Goal: Information Seeking & Learning: Learn about a topic

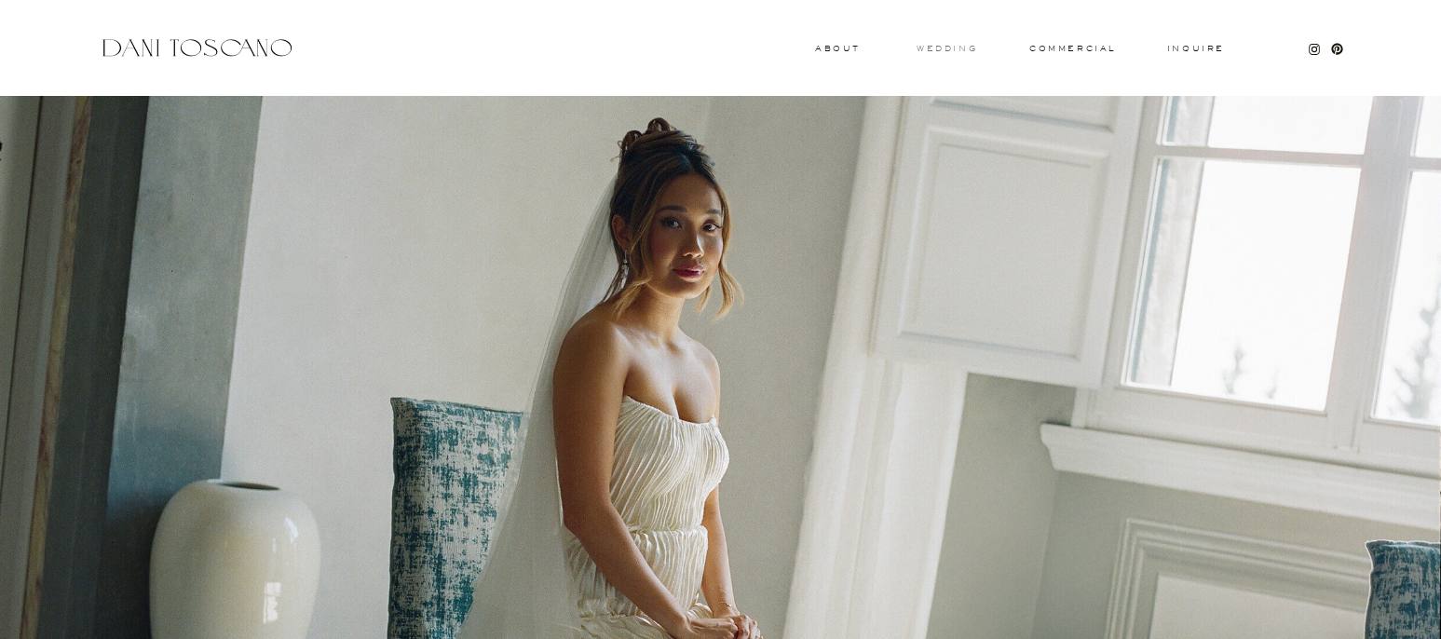
click at [950, 50] on h3 "wedding" at bounding box center [947, 48] width 61 height 7
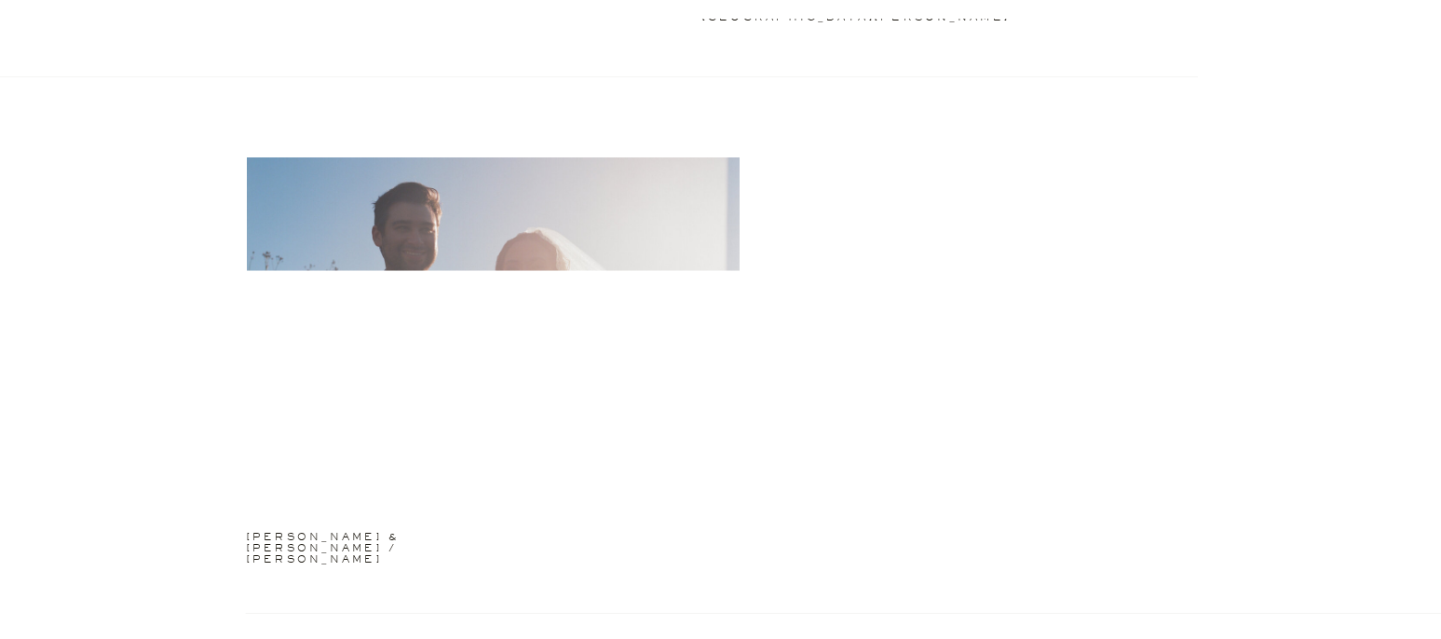
scroll to position [3808, 0]
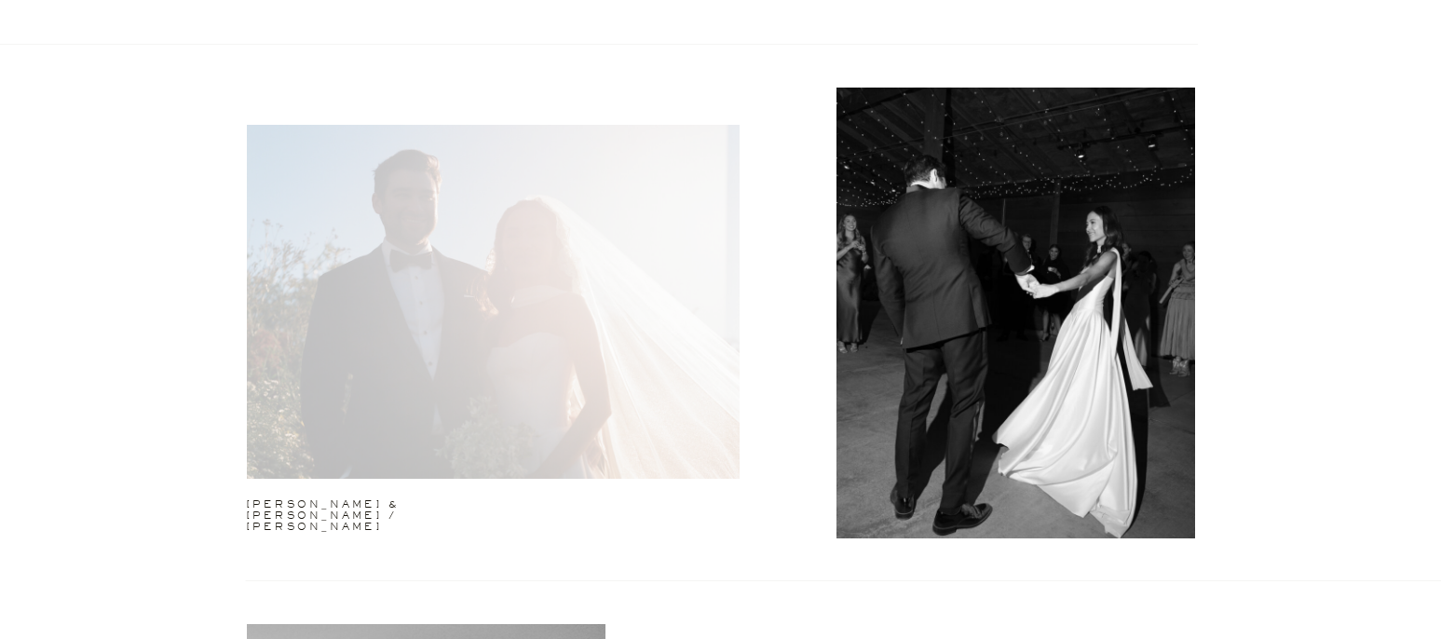
click at [559, 372] on div at bounding box center [493, 302] width 493 height 354
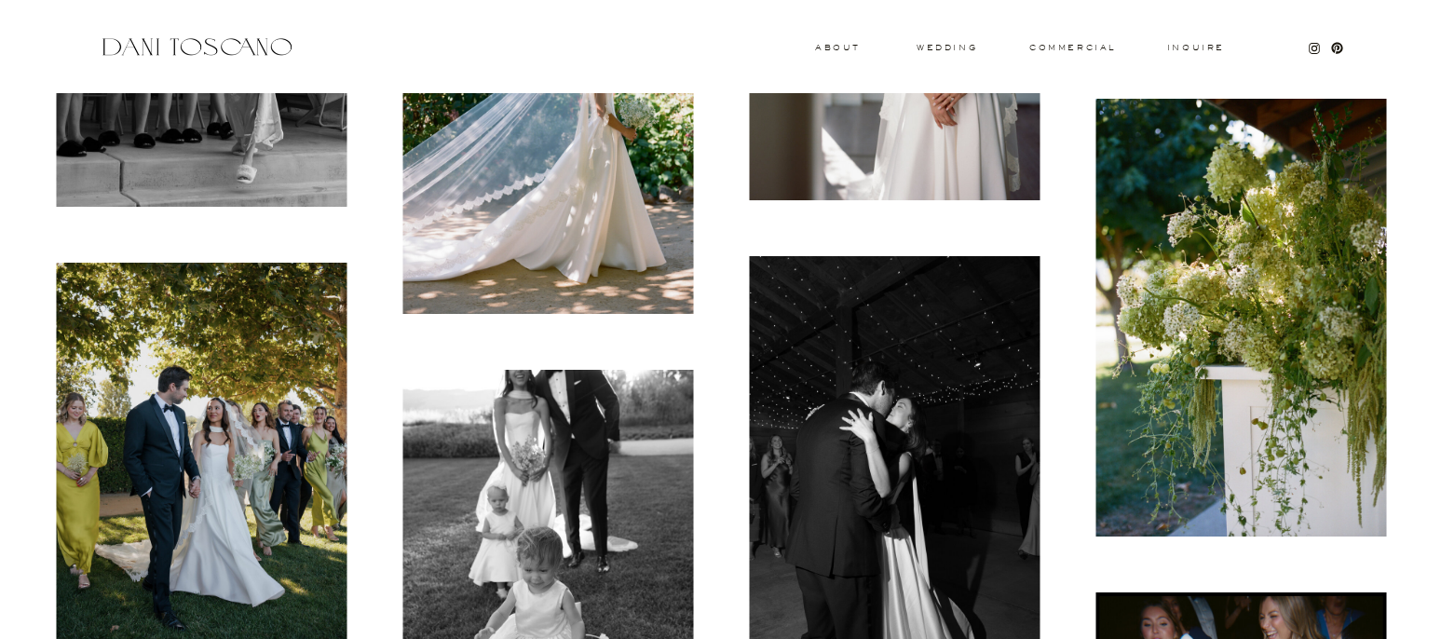
scroll to position [6680, 0]
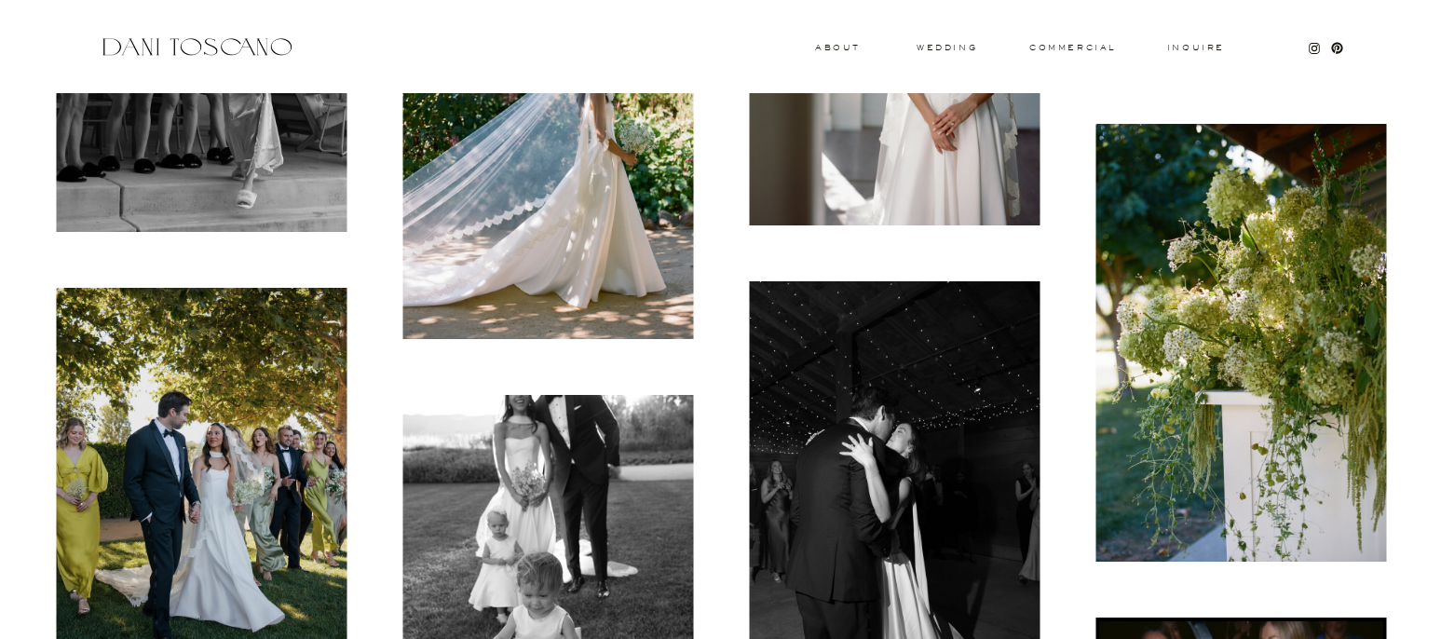
click at [1294, 376] on img at bounding box center [1241, 343] width 291 height 438
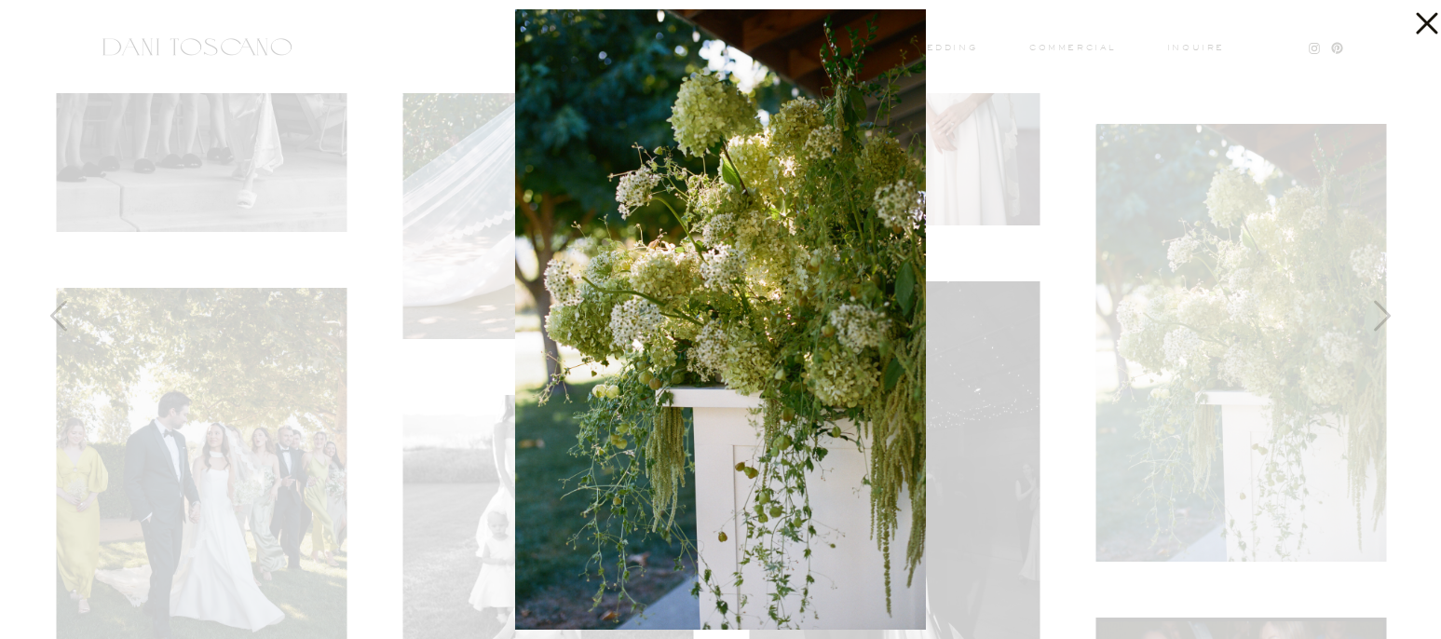
click at [1406, 256] on div at bounding box center [720, 319] width 1441 height 639
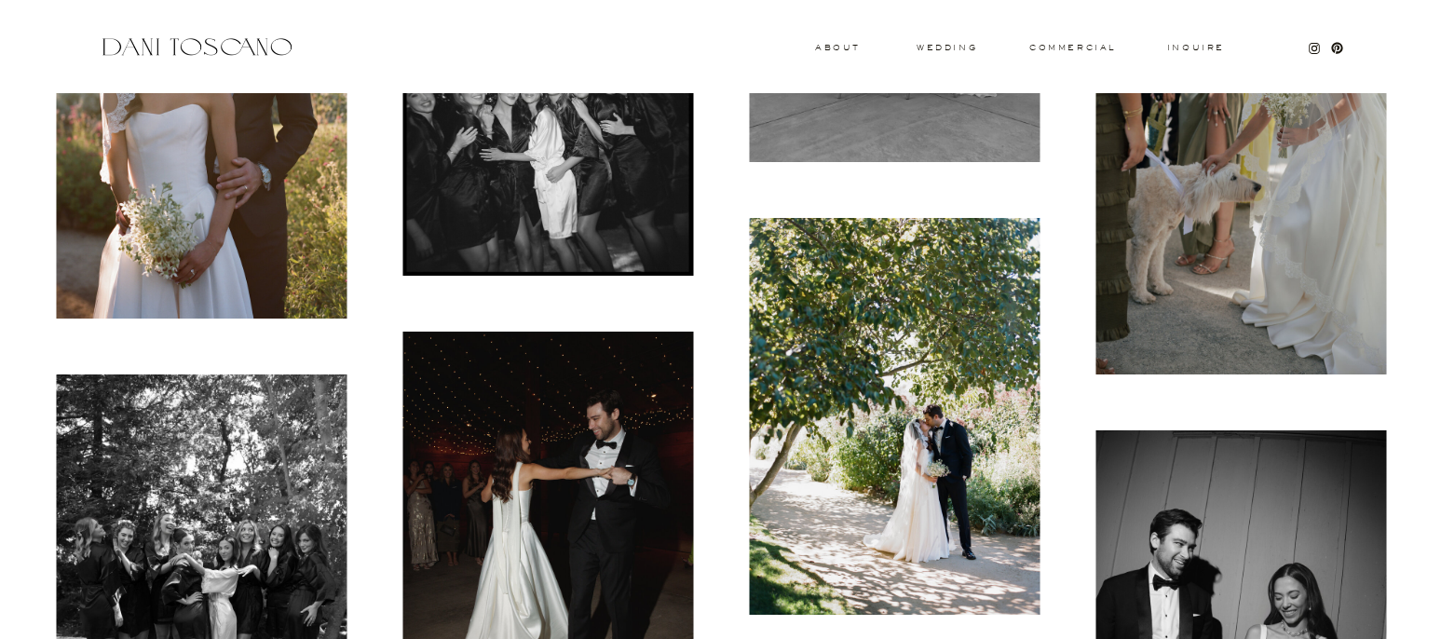
scroll to position [0, 0]
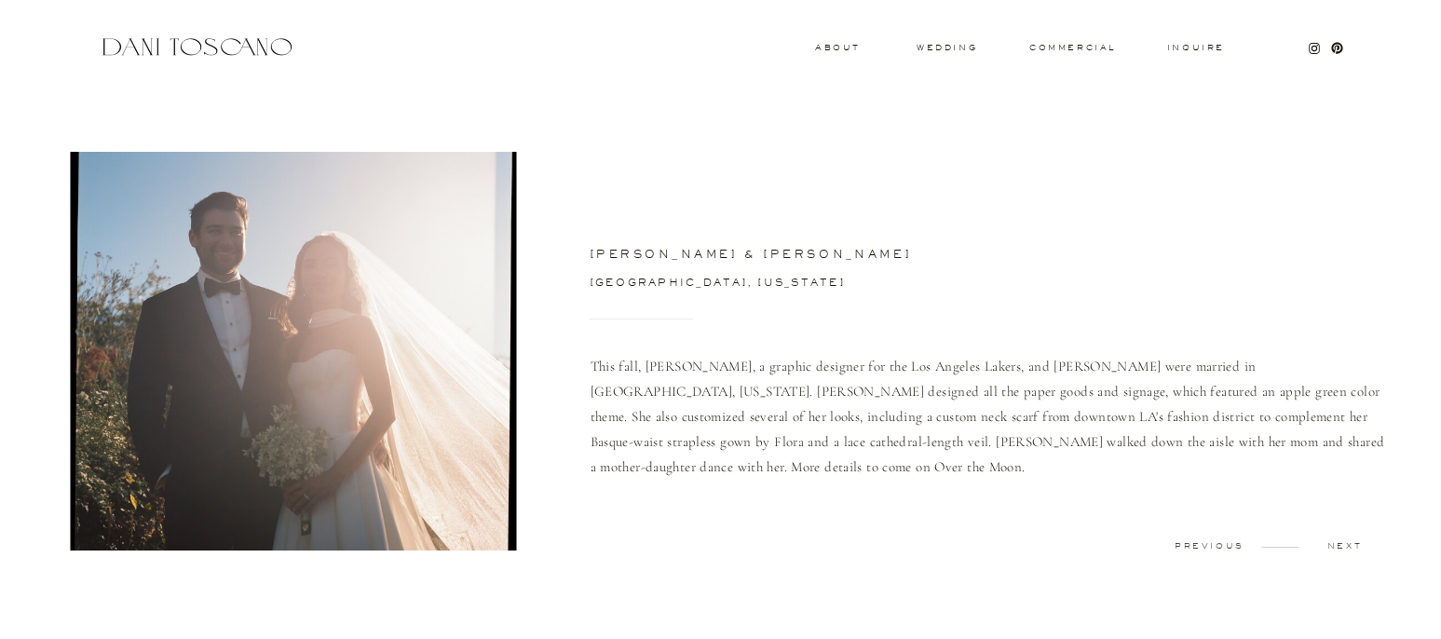
click at [1200, 545] on p "previous" at bounding box center [1210, 546] width 92 height 8
click at [943, 50] on h3 "wedding" at bounding box center [947, 47] width 61 height 7
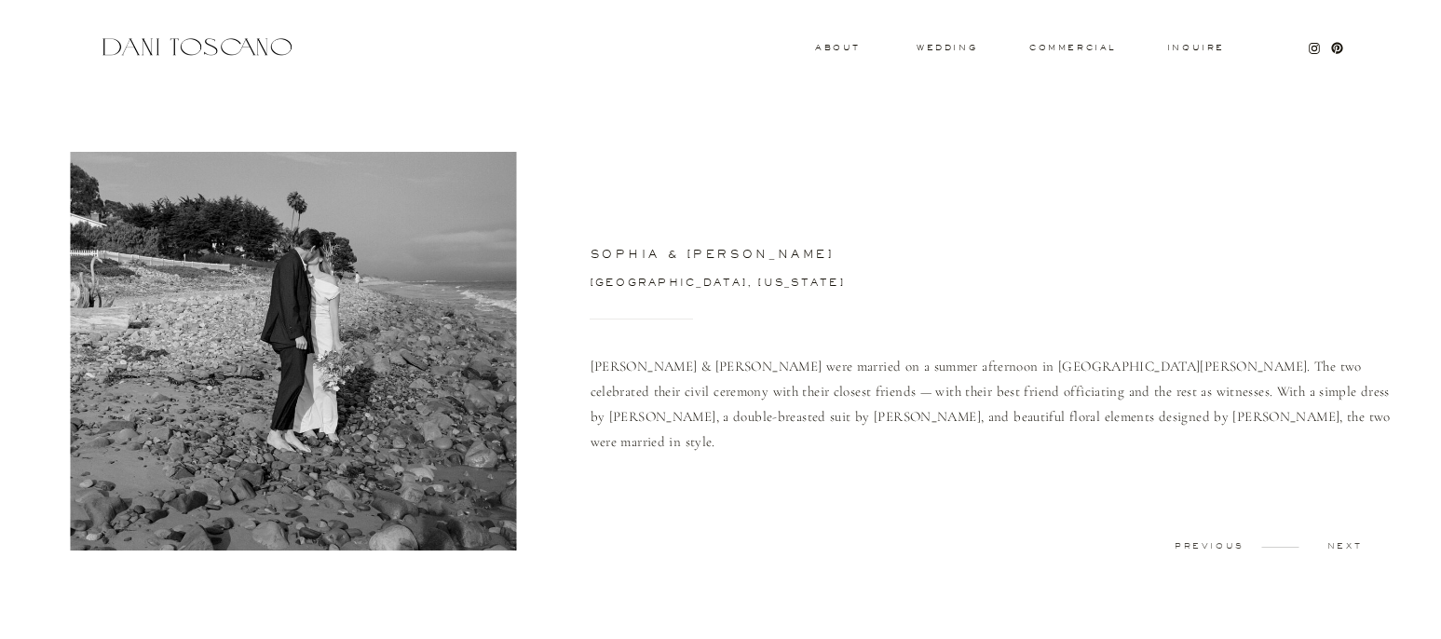
click at [1190, 548] on p "previous" at bounding box center [1210, 546] width 92 height 8
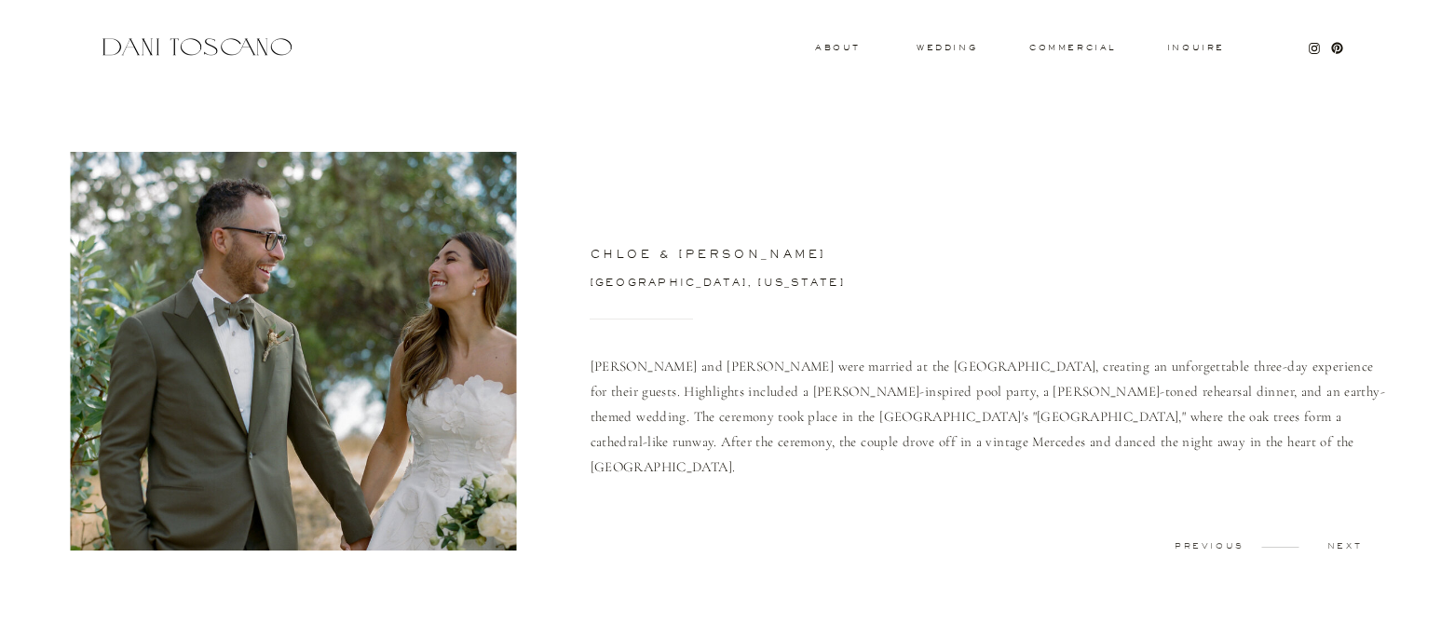
click at [443, 428] on div at bounding box center [293, 351] width 447 height 399
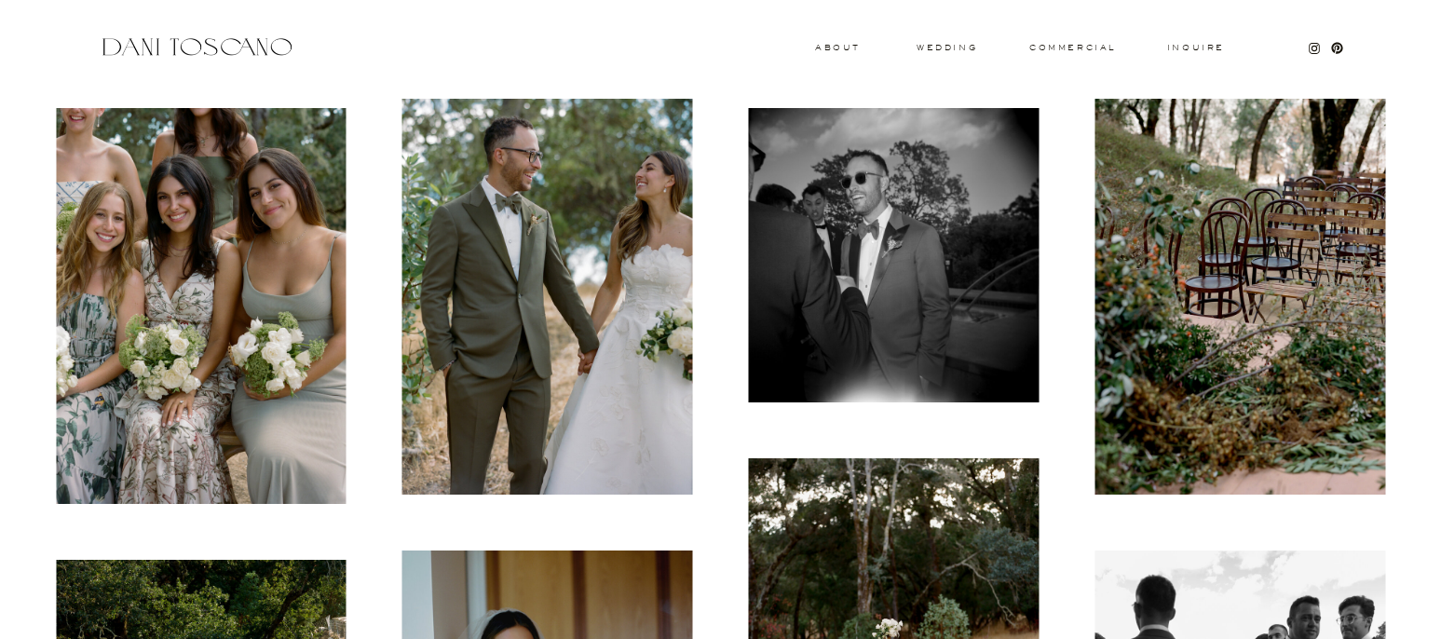
scroll to position [1053, 0]
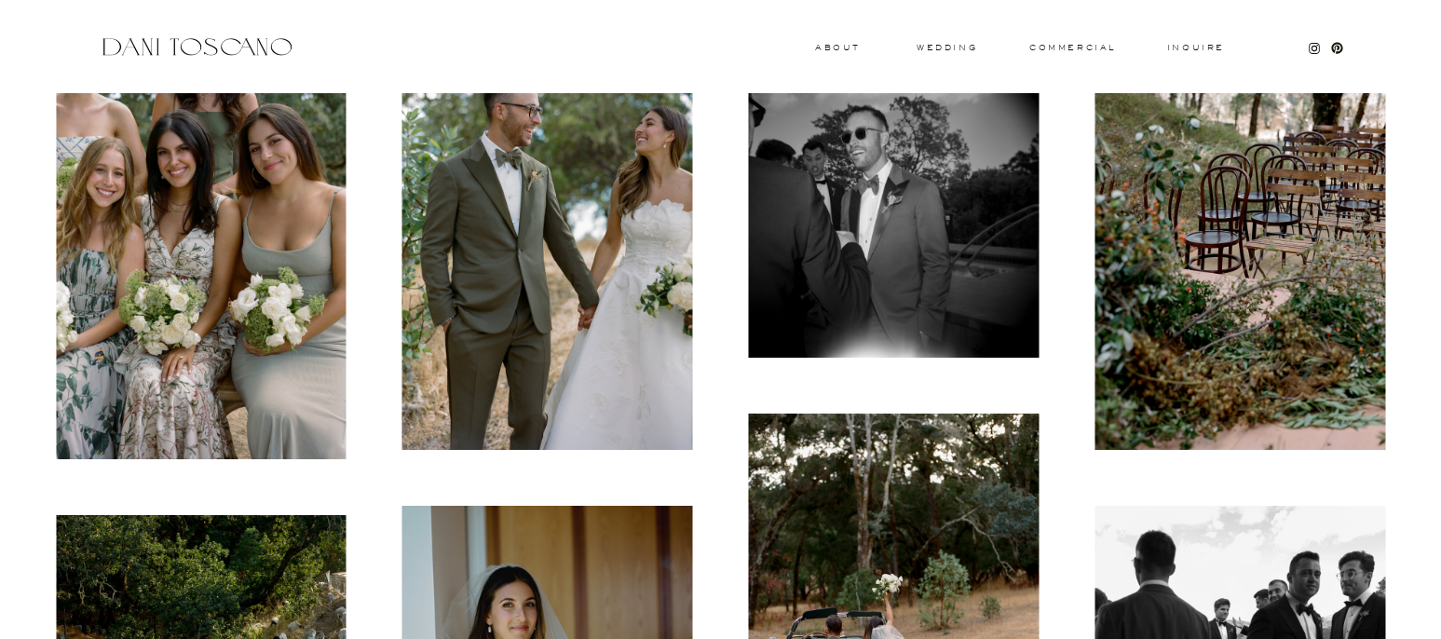
click at [1254, 268] on img at bounding box center [1240, 252] width 291 height 397
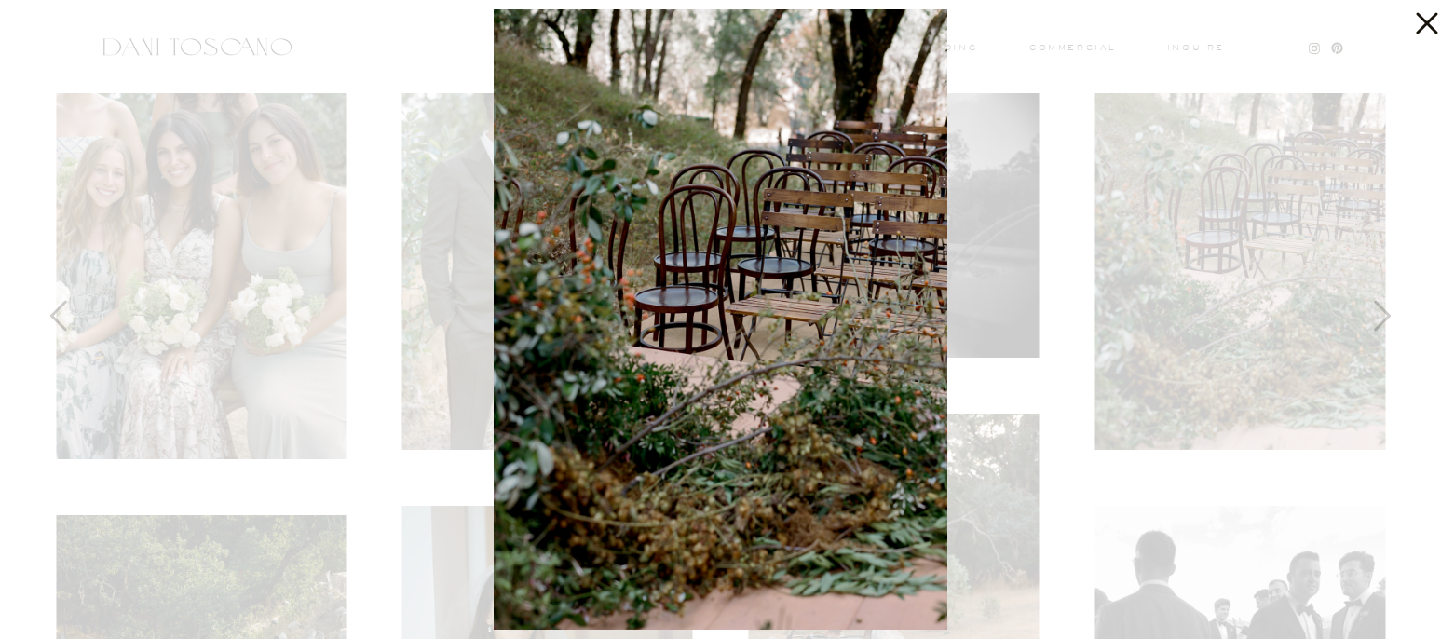
click at [1406, 138] on div at bounding box center [720, 319] width 1441 height 639
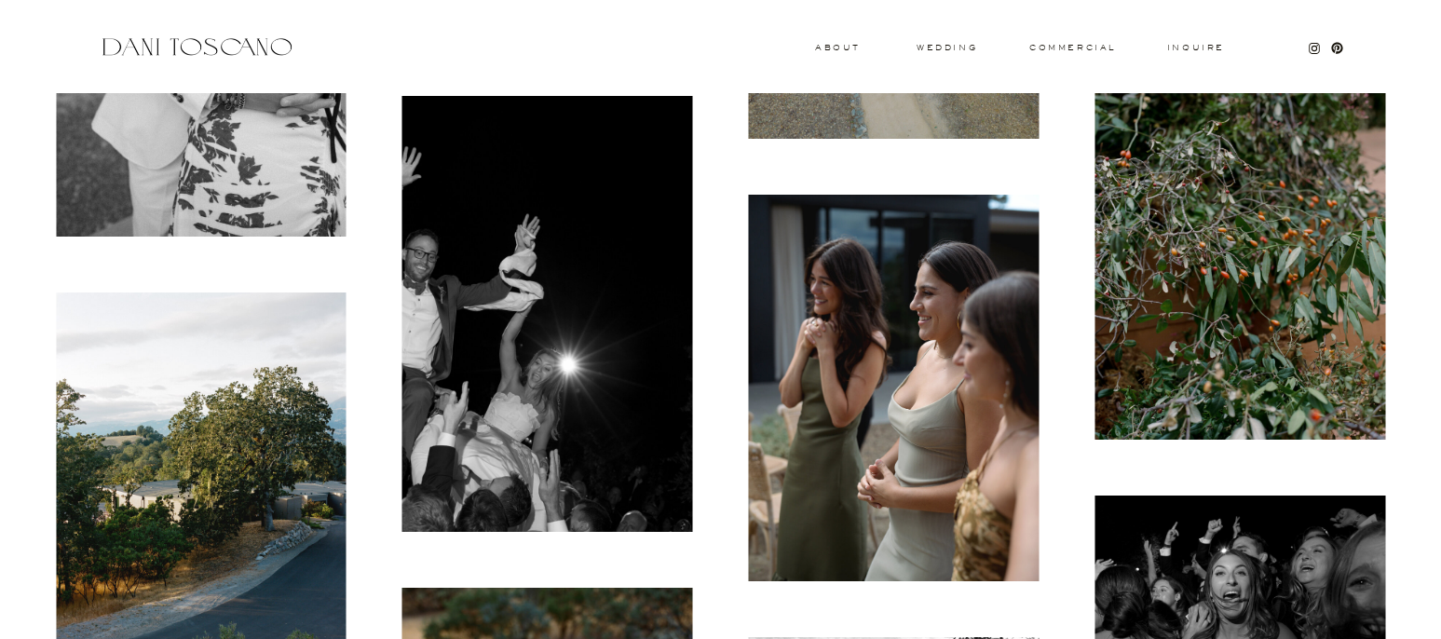
scroll to position [15782, 0]
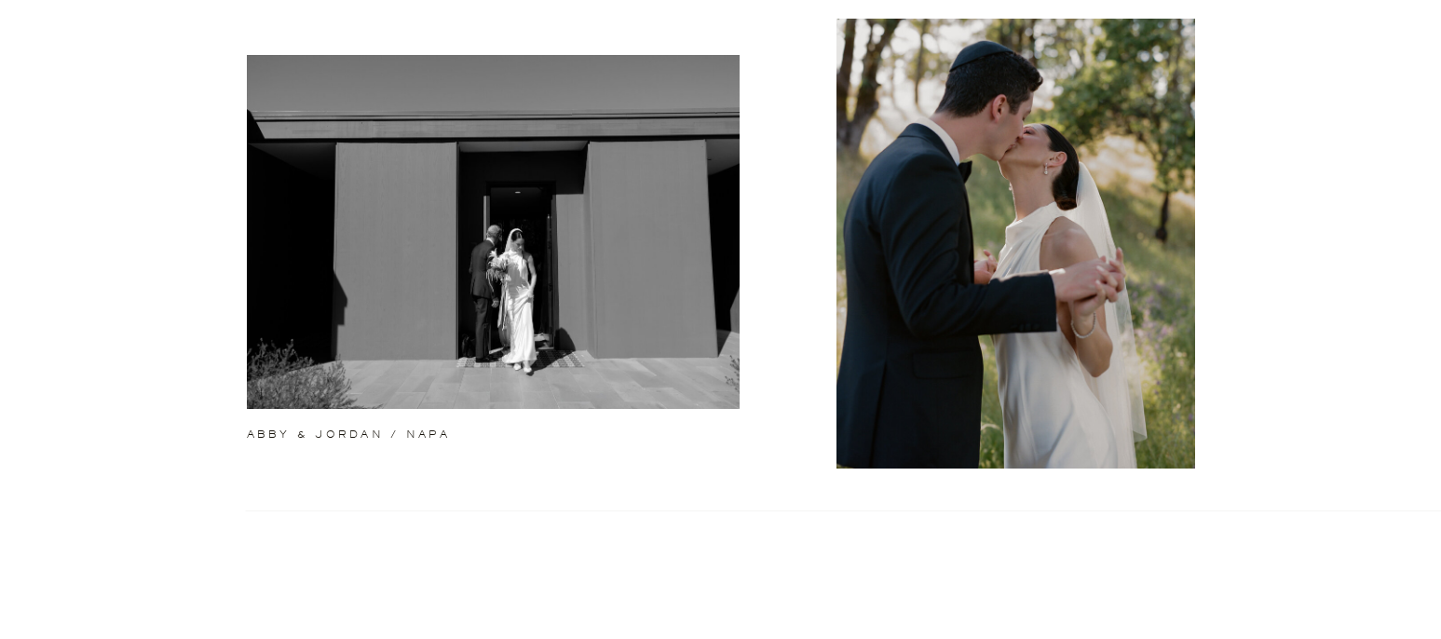
scroll to position [671, 0]
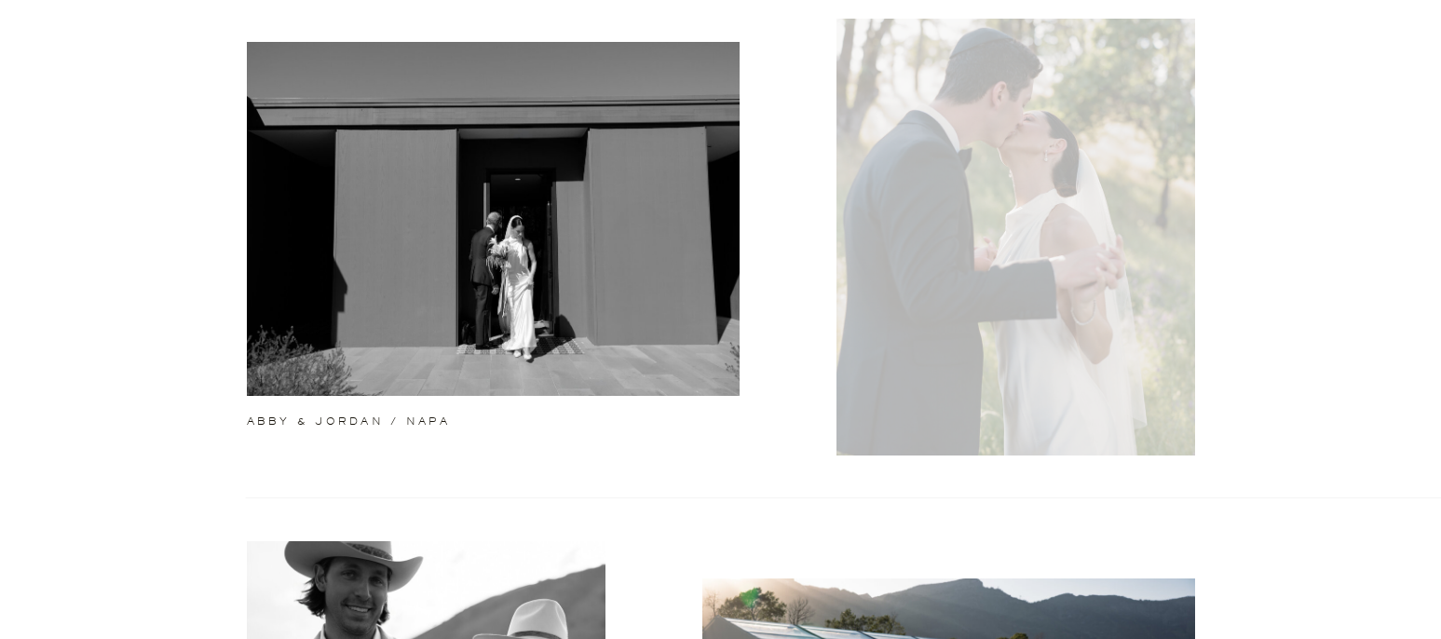
click at [977, 226] on div at bounding box center [1016, 230] width 359 height 451
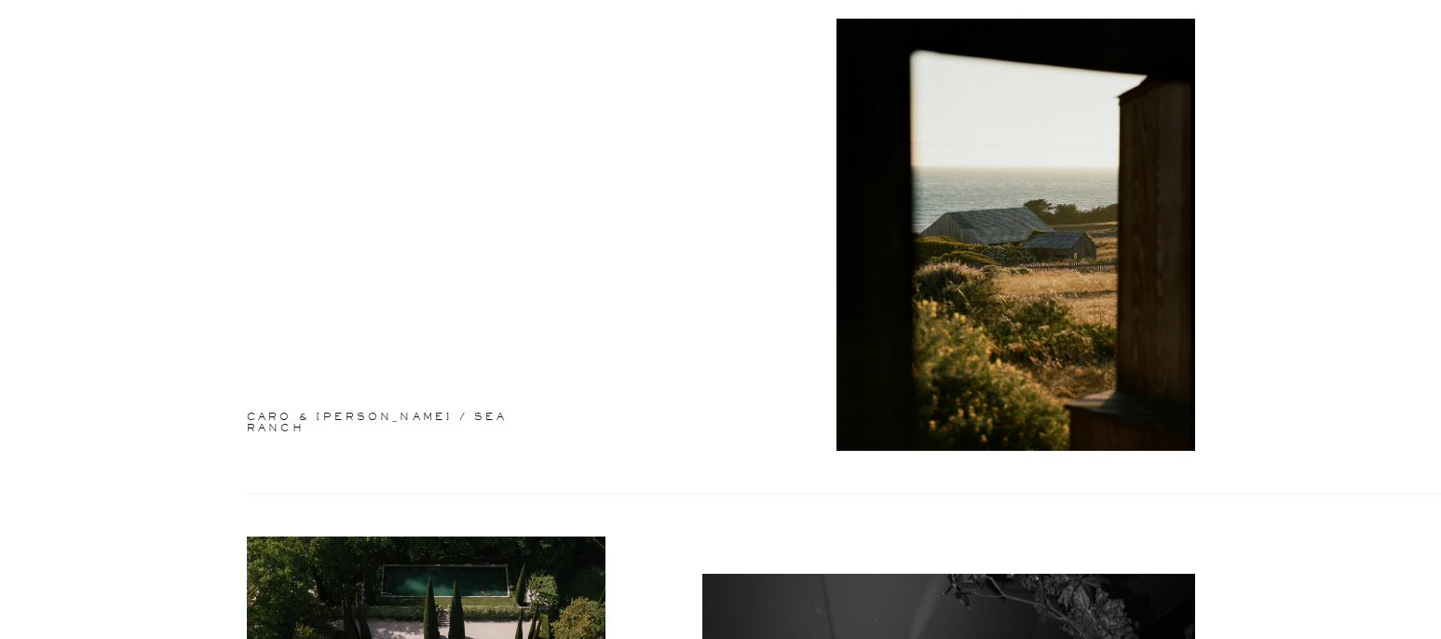
scroll to position [1752, 0]
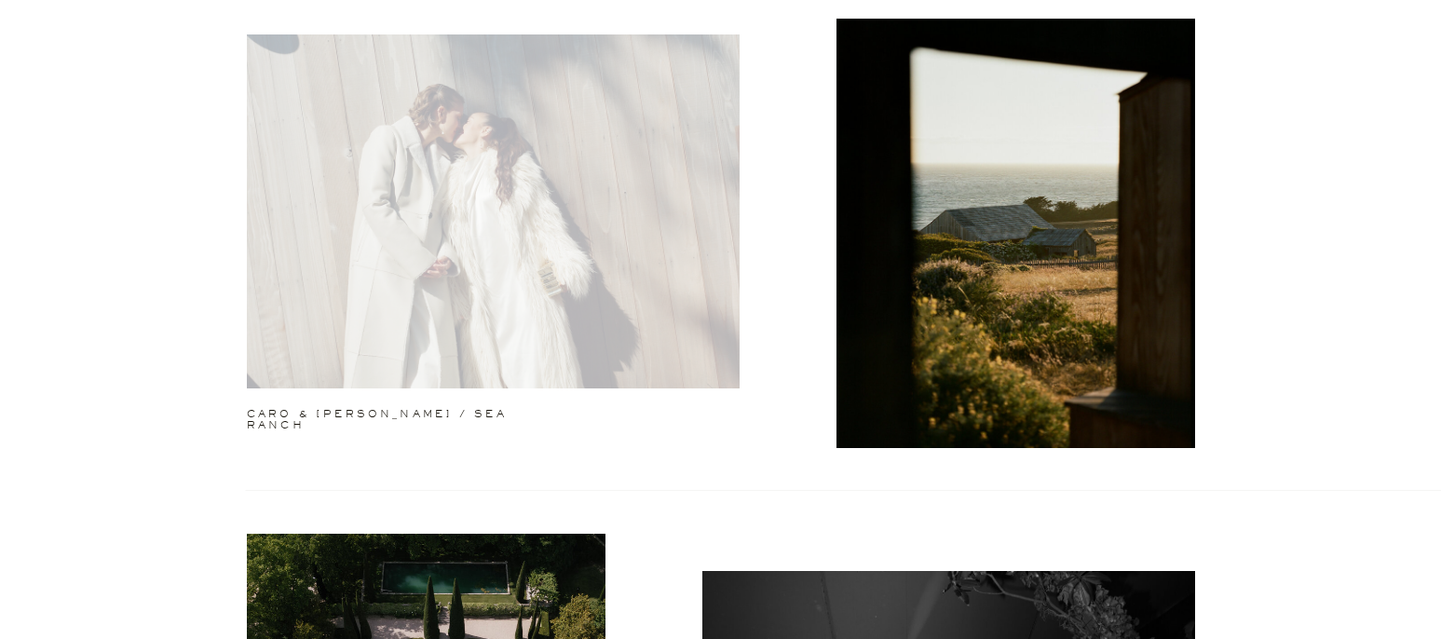
click at [649, 195] on div at bounding box center [493, 211] width 493 height 354
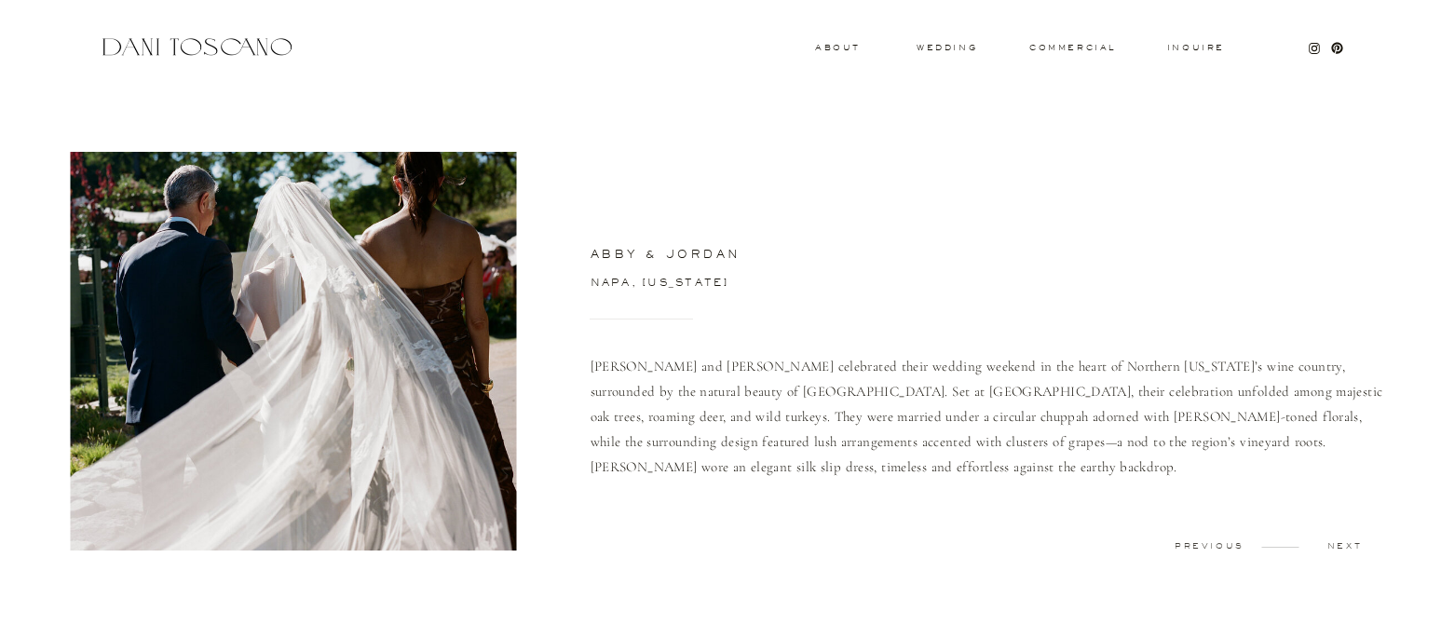
click at [824, 397] on p "[PERSON_NAME] and [PERSON_NAME] celebrated their wedding weekend in the heart o…" at bounding box center [991, 439] width 801 height 171
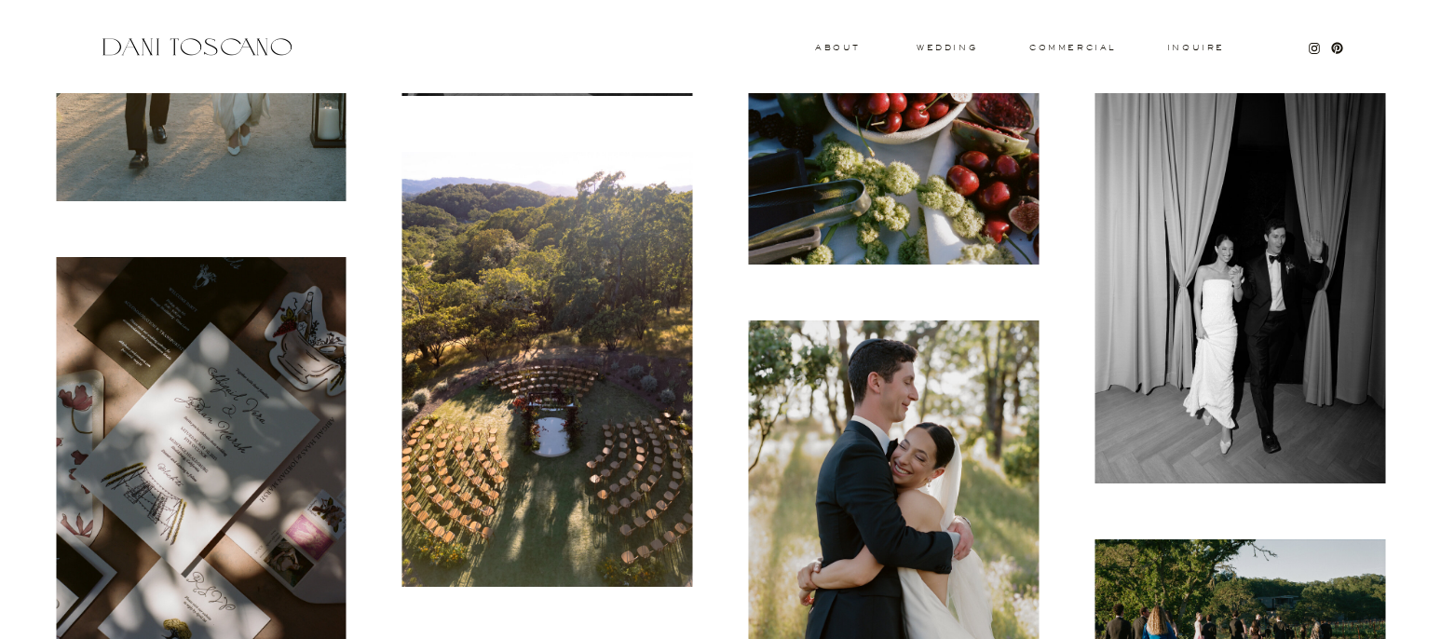
scroll to position [2423, 0]
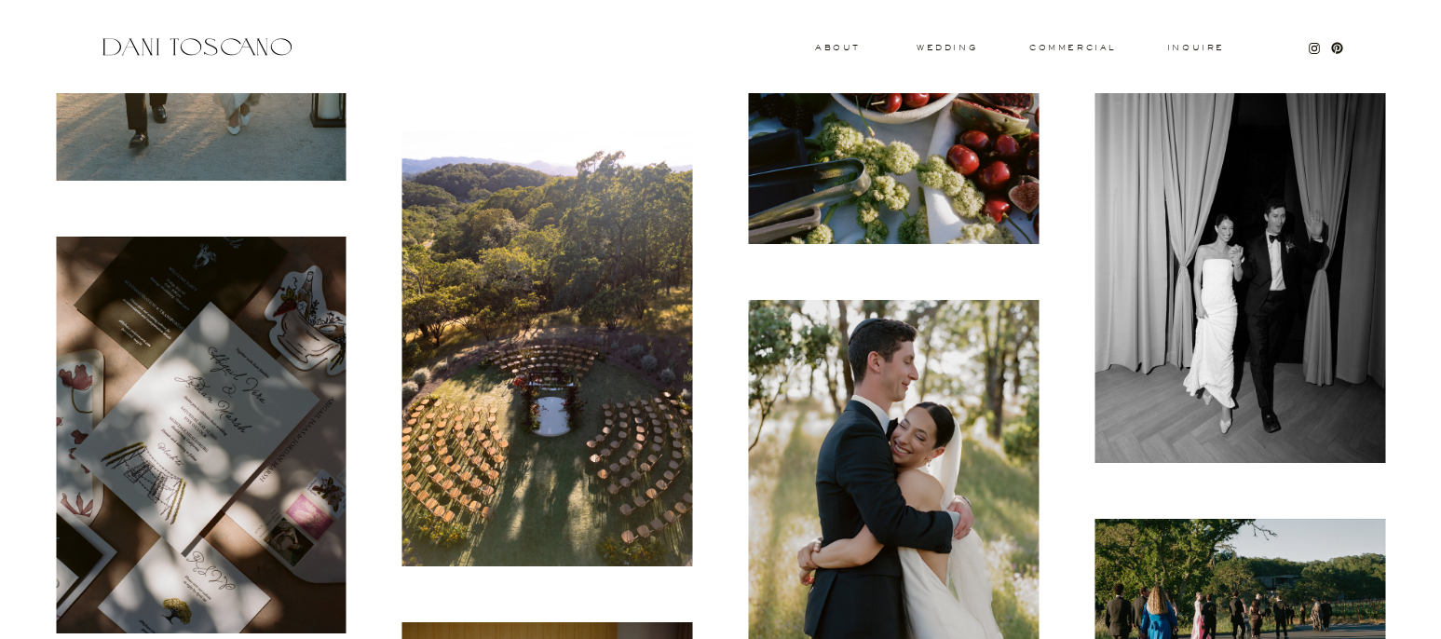
click at [564, 455] on img at bounding box center [548, 349] width 291 height 436
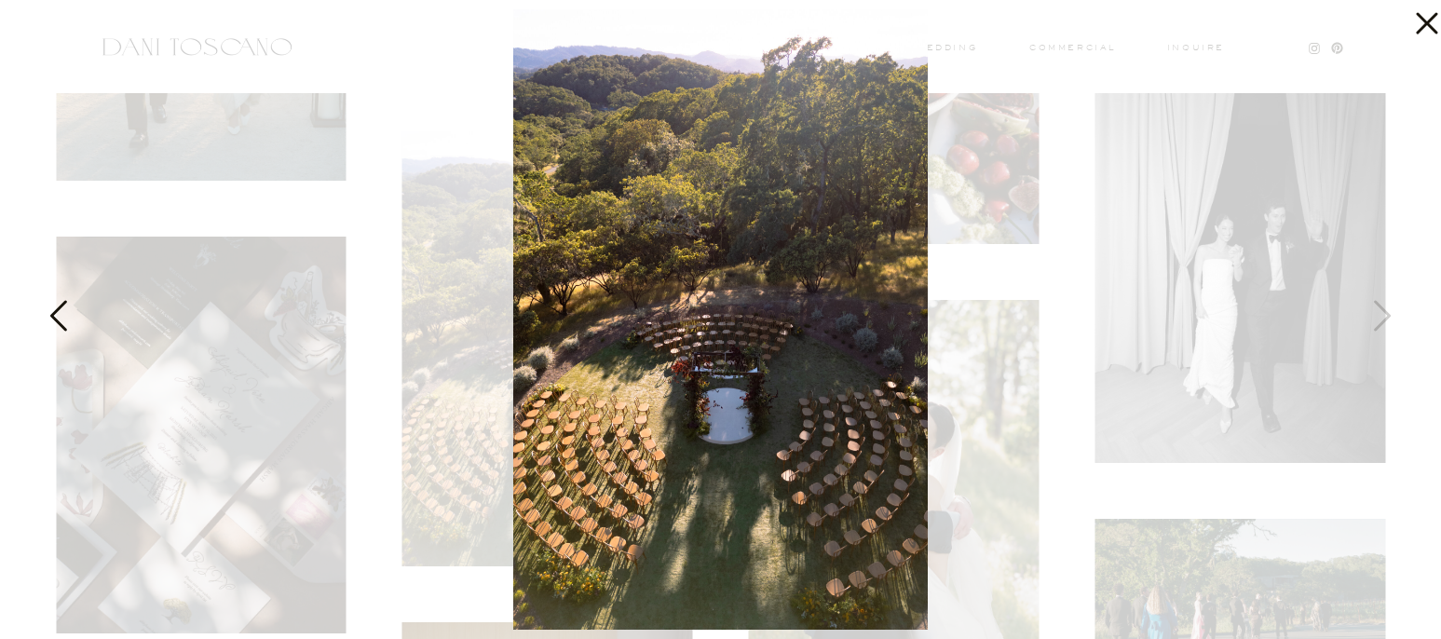
click at [64, 326] on icon at bounding box center [58, 316] width 17 height 31
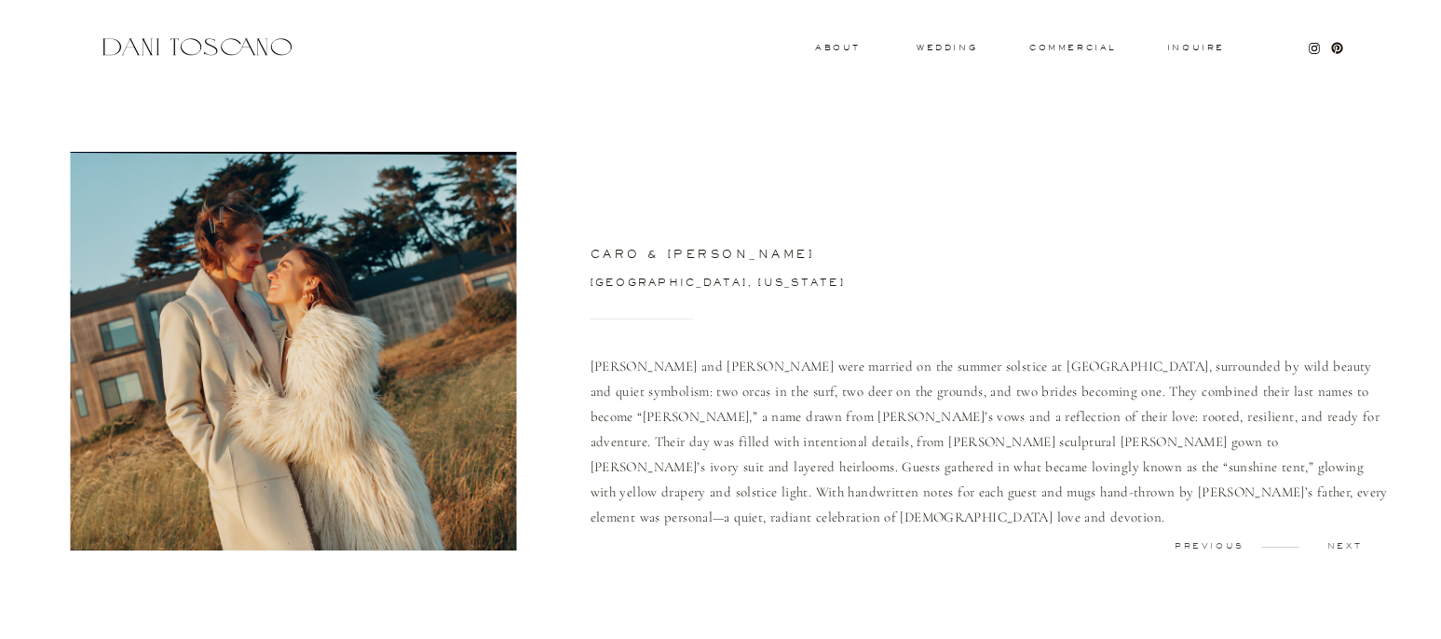
click at [782, 371] on p "[PERSON_NAME] and [PERSON_NAME] were married on the summer solstice at [GEOGRAP…" at bounding box center [991, 452] width 801 height 197
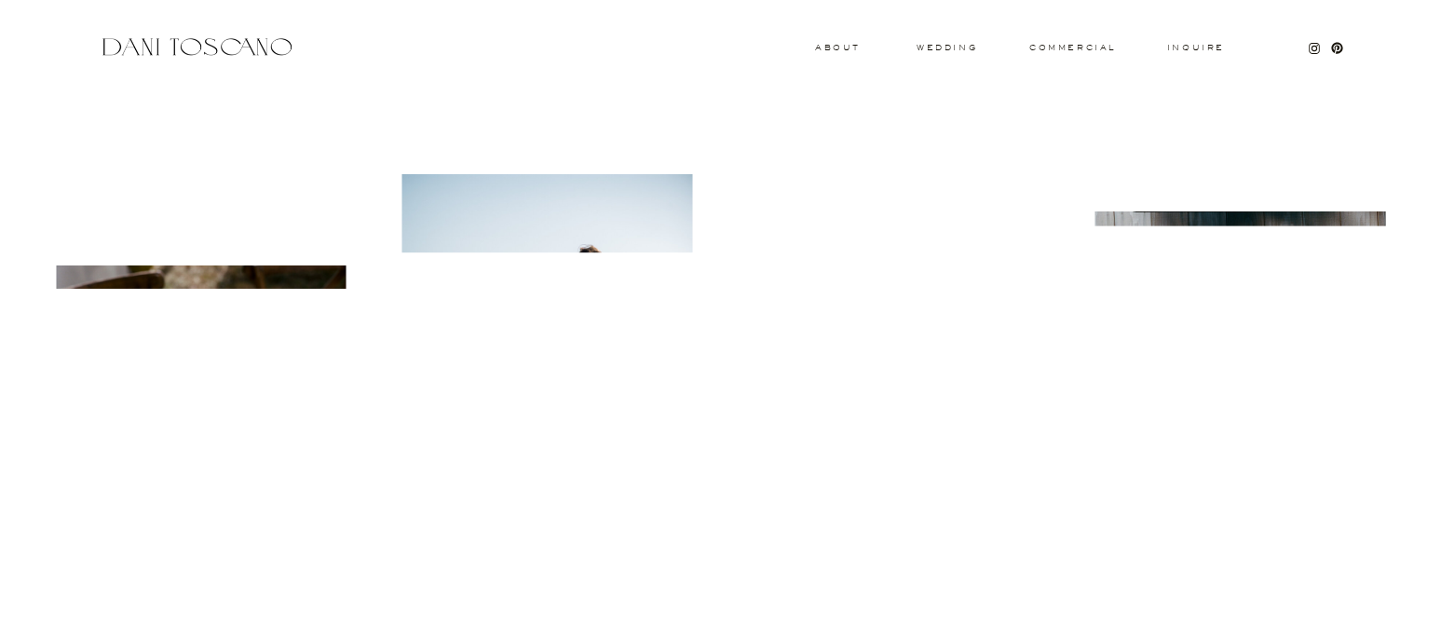
scroll to position [21394, 0]
